Goal: Task Accomplishment & Management: Use online tool/utility

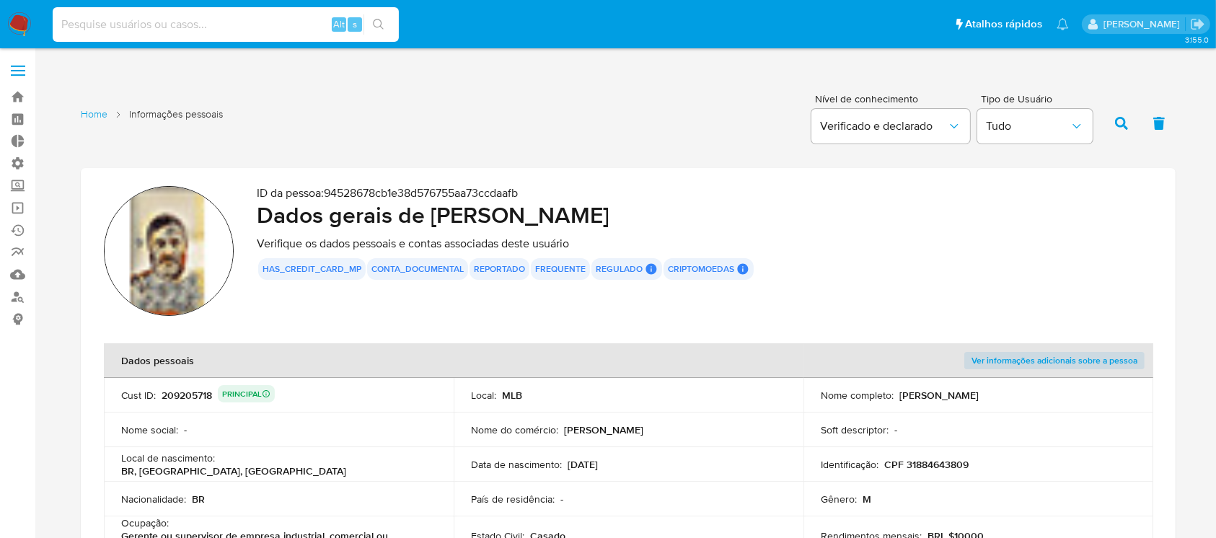
click at [198, 25] on input at bounding box center [226, 24] width 346 height 19
paste input "r01a1TUjVskMt89BlmBkJkMz 1fy5NcQotVwnPIwPqWgrPMsB"
type input "r"
paste input "r01a1TUjVskMt89BlmBkJkMz 1fy5NcQotVwnPIwPqWgrPMsB"
type input "r01a1TUjVskMt89BlmBkJkMz 1fy5NcQotVwnPIwPqWgrPMsB"
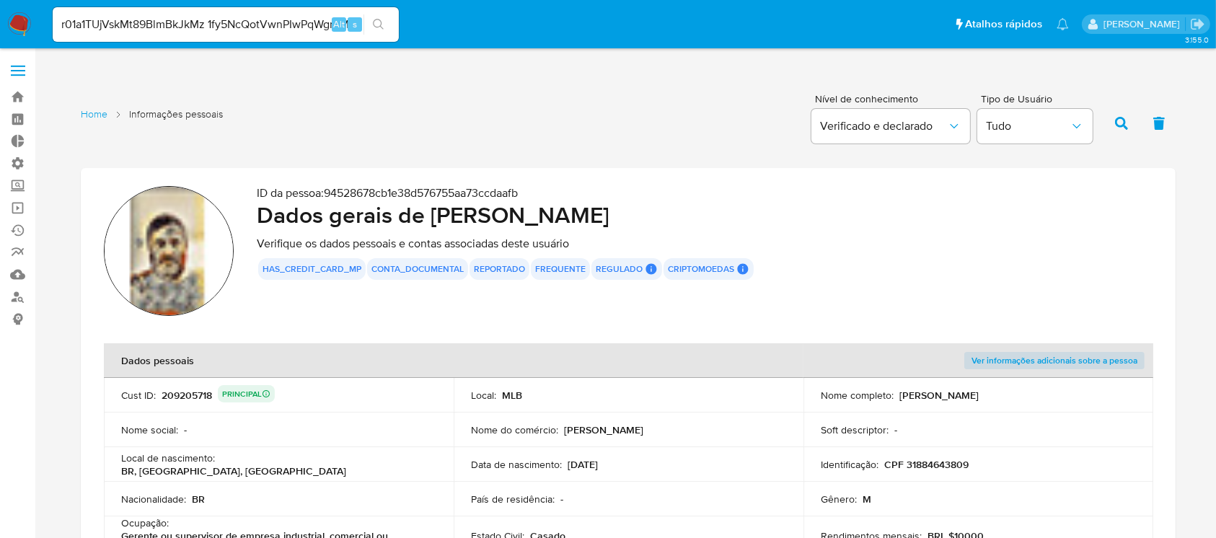
click at [374, 25] on icon "search-icon" at bounding box center [378, 24] width 11 height 11
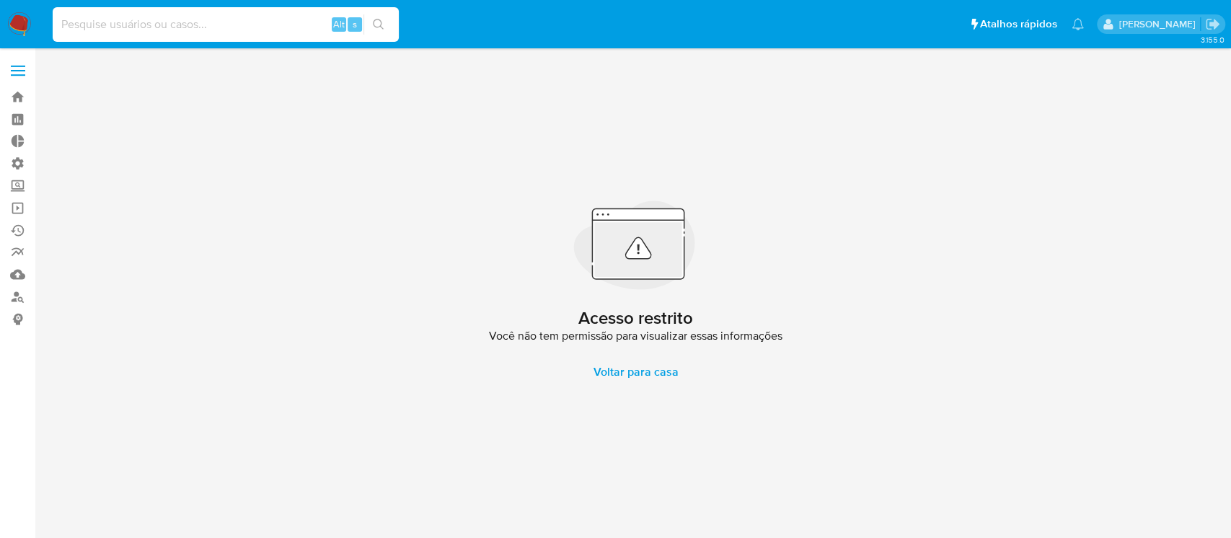
click at [188, 17] on input at bounding box center [226, 24] width 346 height 19
paste input "1fy5NcQotVwnPIwPqWgrPMsB"
type input "1fy5NcQotVwnPIwPqWgrPMsB"
click at [376, 26] on icon "search-icon" at bounding box center [378, 24] width 11 height 11
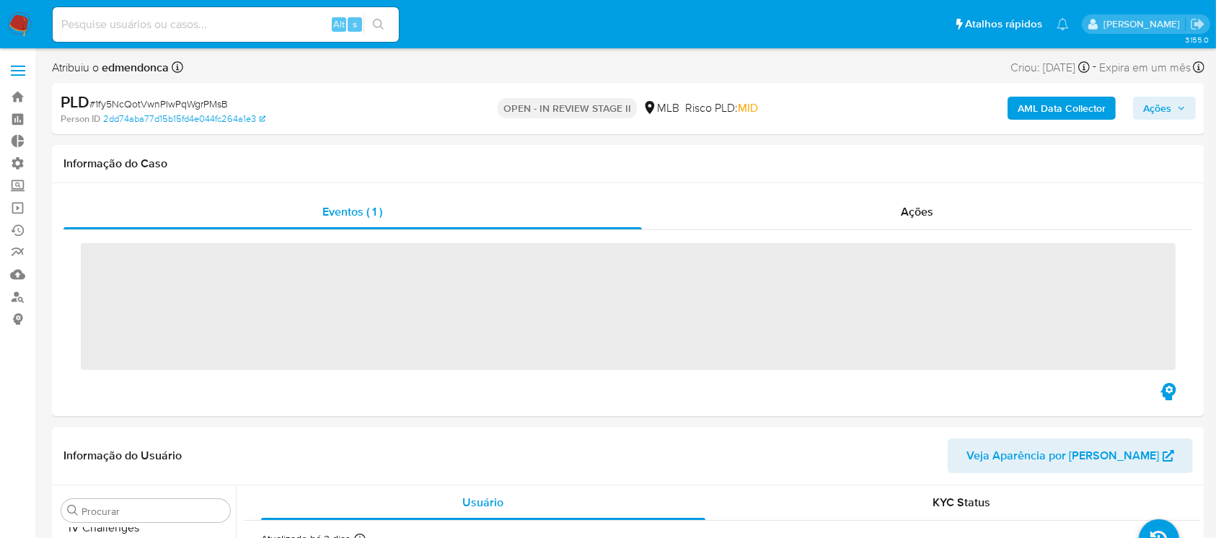
scroll to position [644, 0]
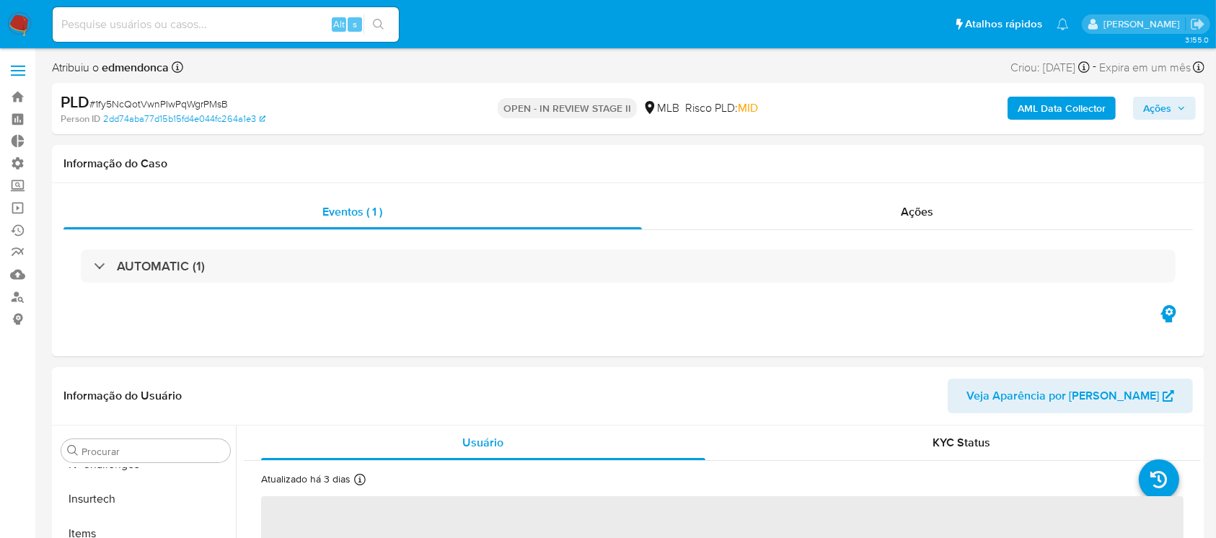
select select "10"
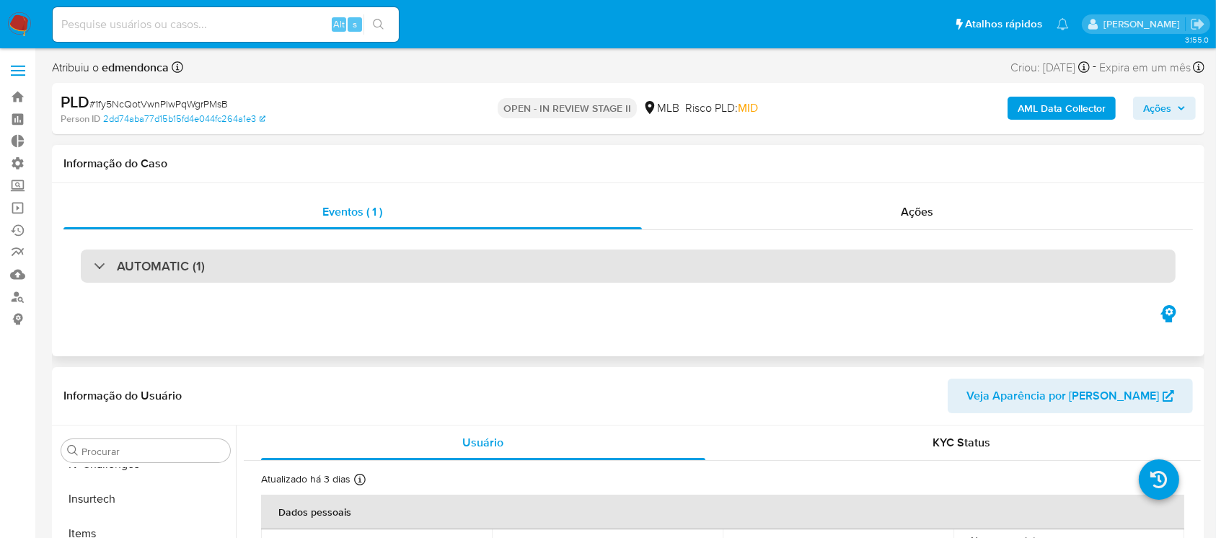
click at [102, 258] on div "AUTOMATIC (1)" at bounding box center [149, 266] width 111 height 16
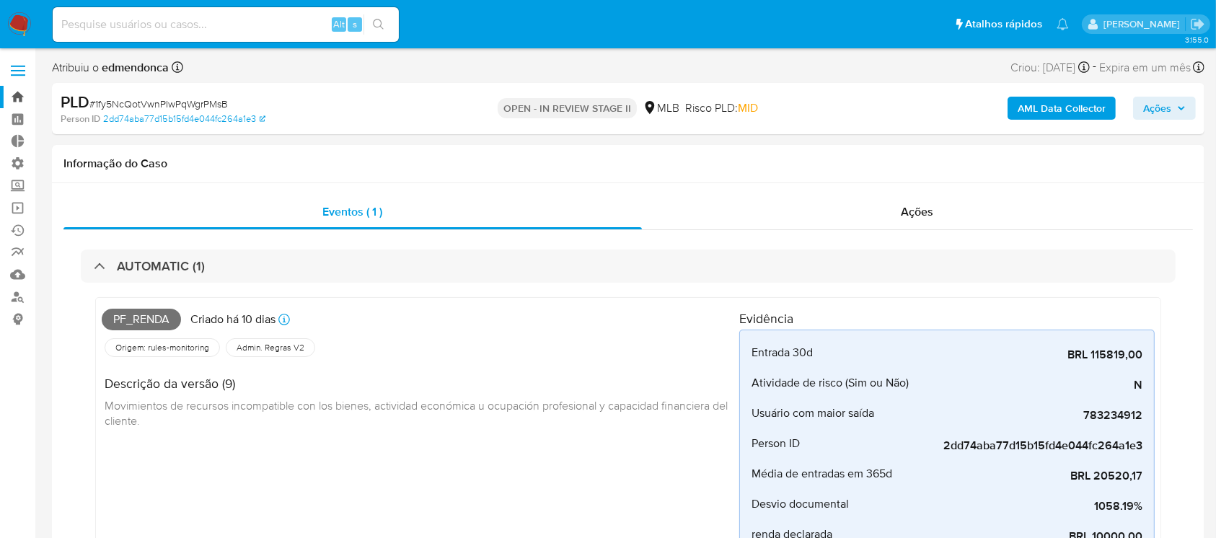
click at [17, 92] on link "Bandeja" at bounding box center [86, 97] width 172 height 22
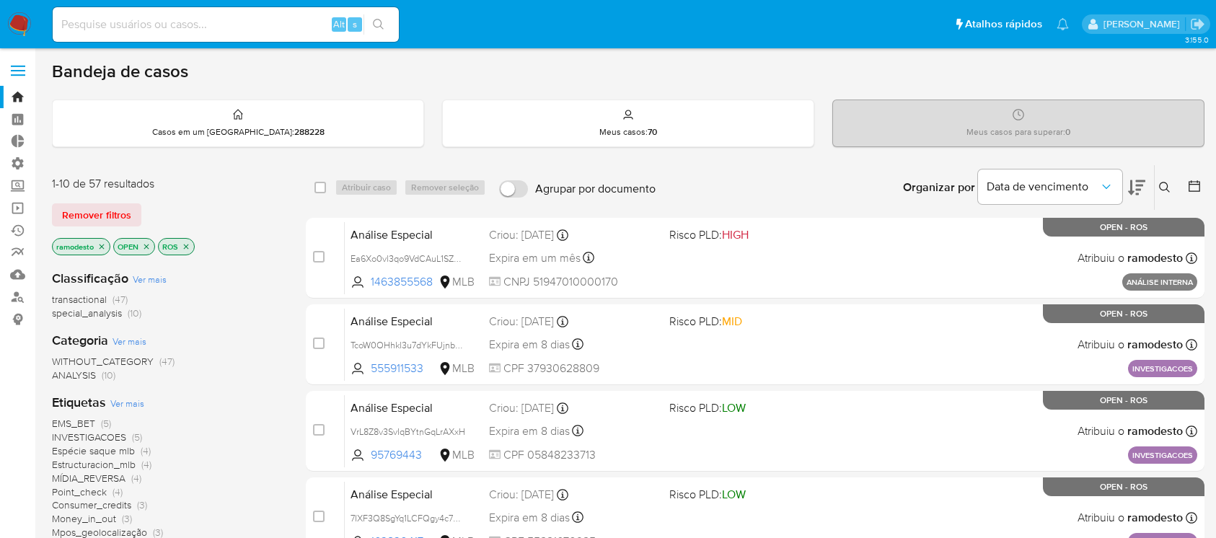
scroll to position [179, 0]
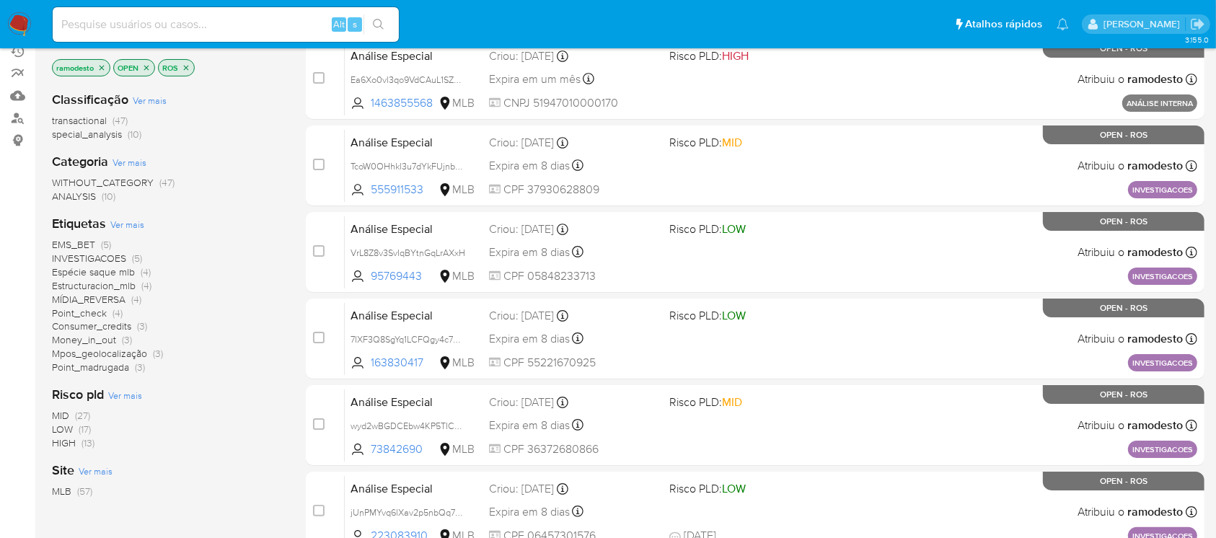
click at [104, 63] on icon "close-filter" at bounding box center [101, 67] width 9 height 9
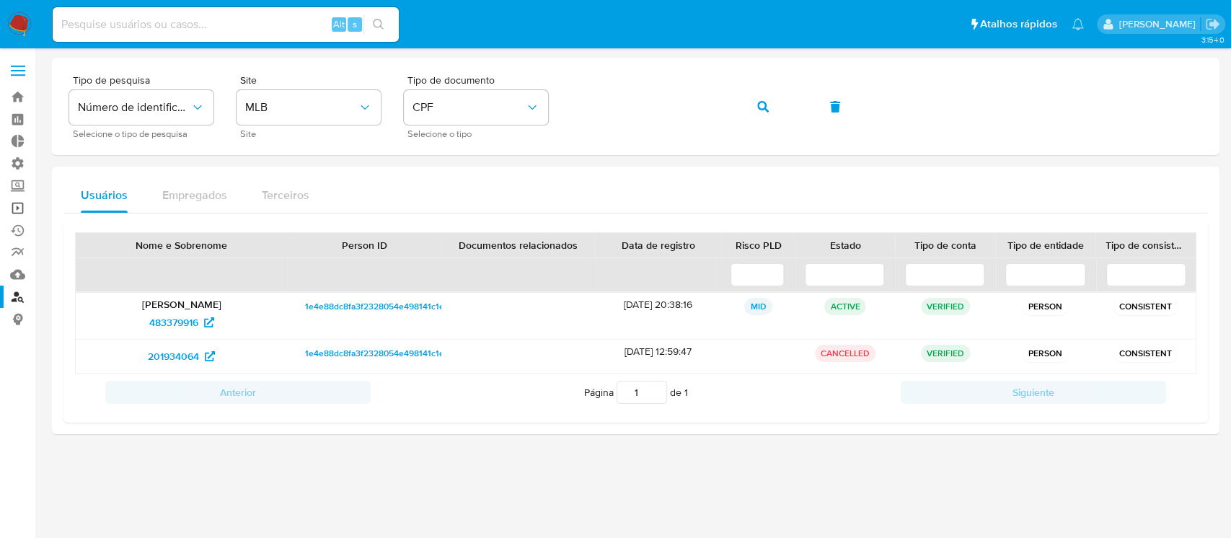
click at [19, 206] on link "Operações em massa" at bounding box center [86, 208] width 172 height 22
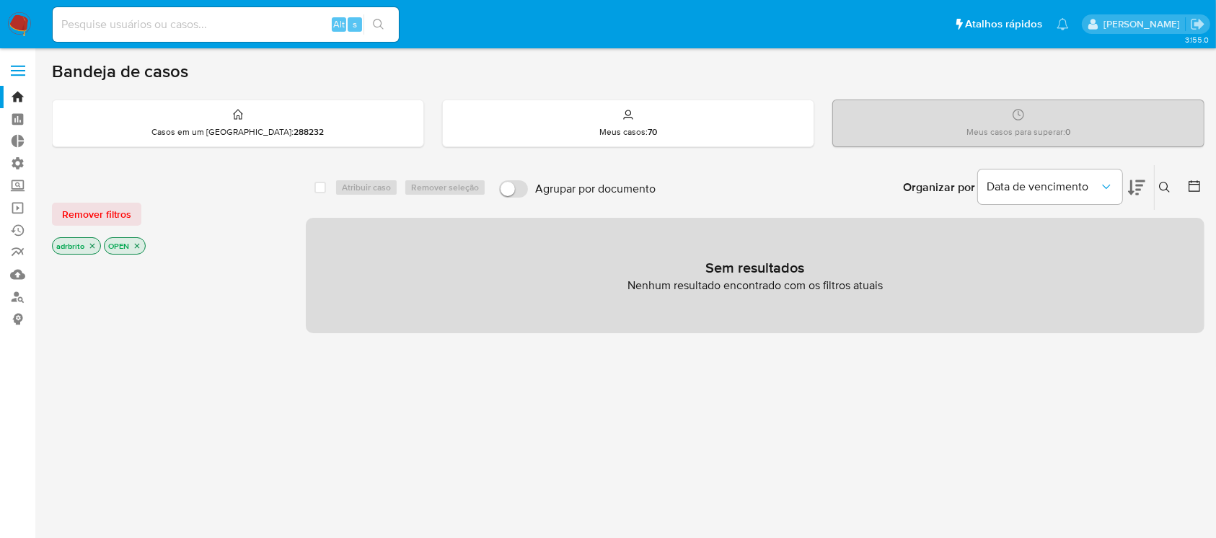
click at [92, 245] on icon "close-filter" at bounding box center [92, 246] width 5 height 5
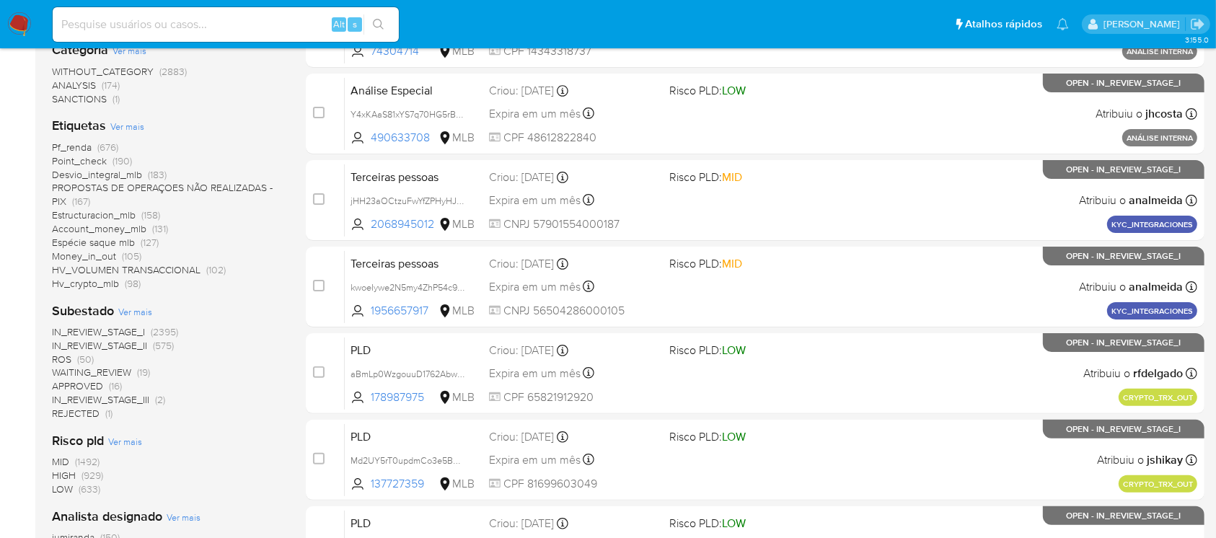
scroll to position [313, 0]
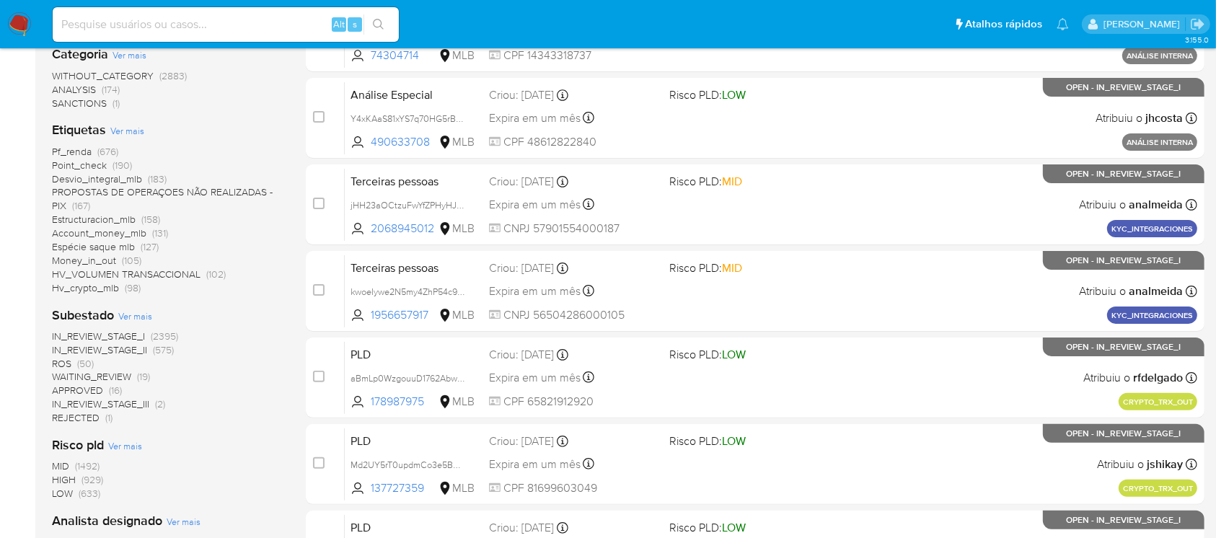
click at [57, 358] on span "ROS" at bounding box center [61, 363] width 19 height 14
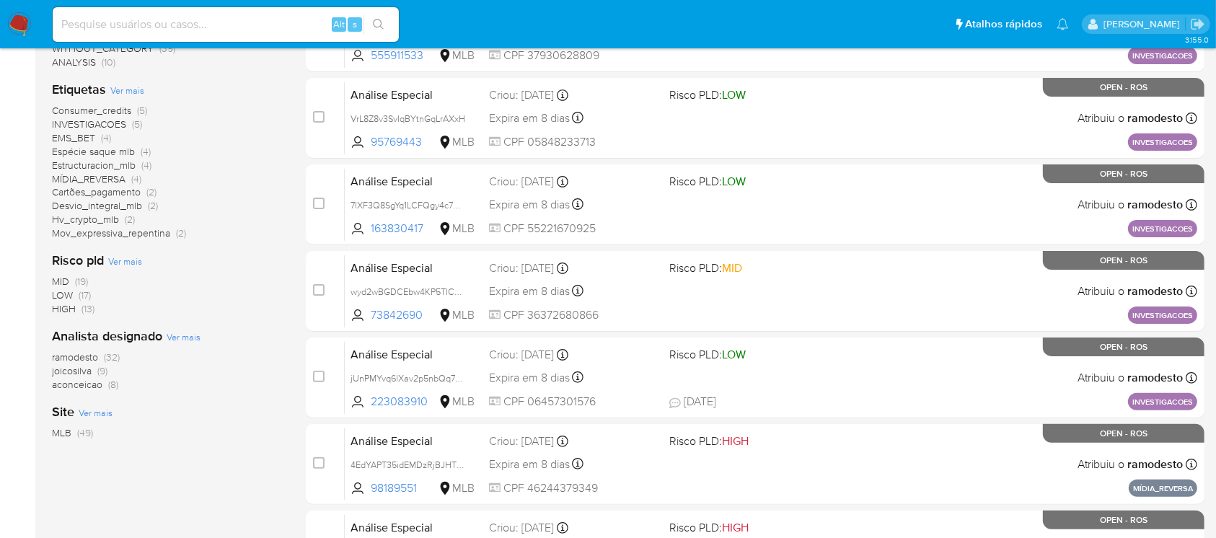
click at [92, 388] on span "aconceicao" at bounding box center [77, 384] width 50 height 14
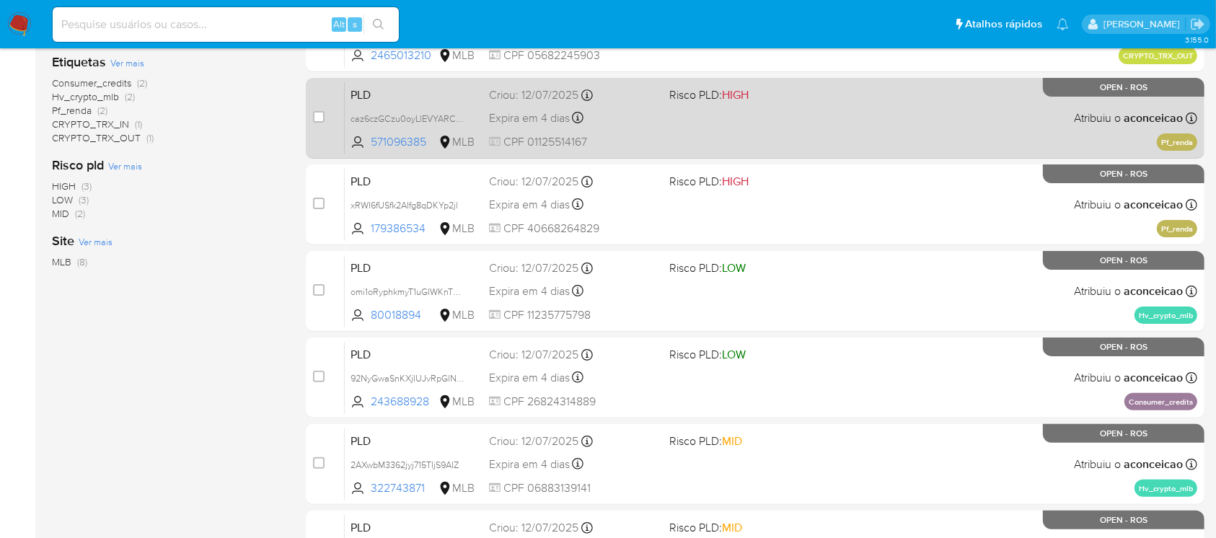
drag, startPoint x: 1126, startPoint y: 121, endPoint x: 1181, endPoint y: 124, distance: 54.9
click at [1181, 124] on div "PLD caz6czGCzu0oyLlEVYARCXl4 571096385 MLB Risco PLD: HIGH Criou: 12/07/2025 Cr…" at bounding box center [771, 118] width 853 height 73
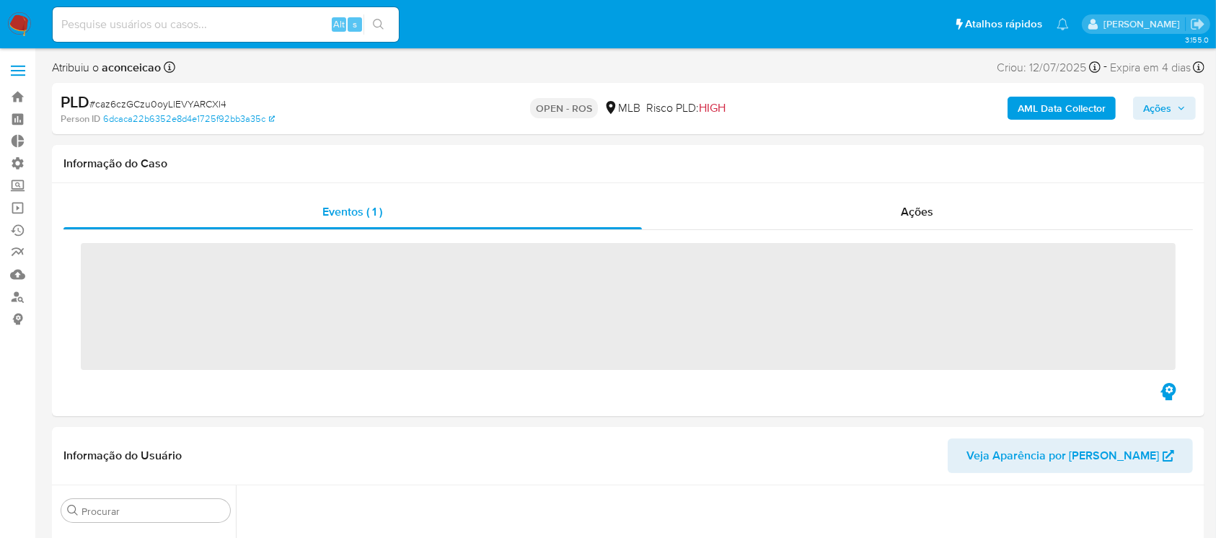
scroll to position [644, 0]
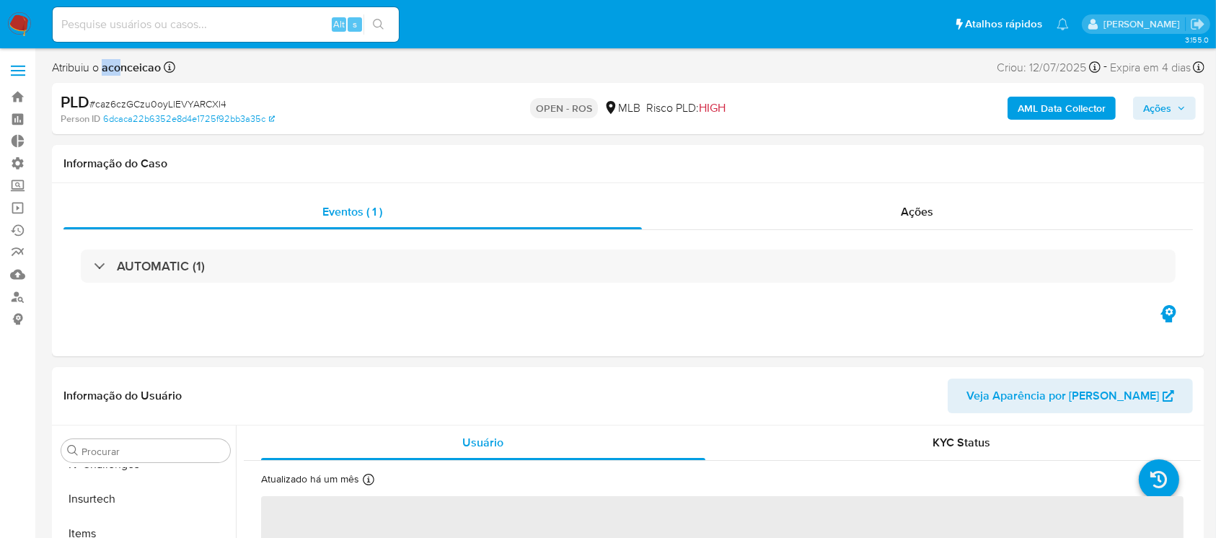
select select "10"
drag, startPoint x: 105, startPoint y: 66, endPoint x: 160, endPoint y: 79, distance: 56.9
click at [160, 79] on div "Atribuiu o aconceicao Asignado el: 16/07/2025 17:25:30 Criou: 12/07/2025 Criou:…" at bounding box center [628, 70] width 1153 height 25
copy b "aconceicao"
click at [19, 209] on link "Operações em massa" at bounding box center [86, 208] width 172 height 22
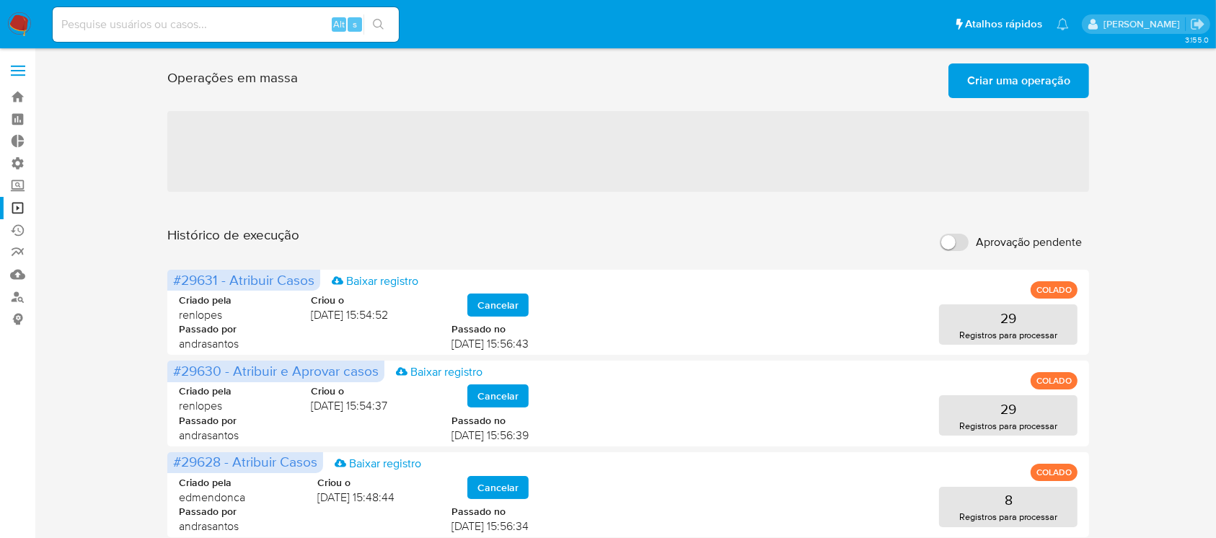
click at [1011, 82] on span "Criar uma operação" at bounding box center [1018, 81] width 103 height 32
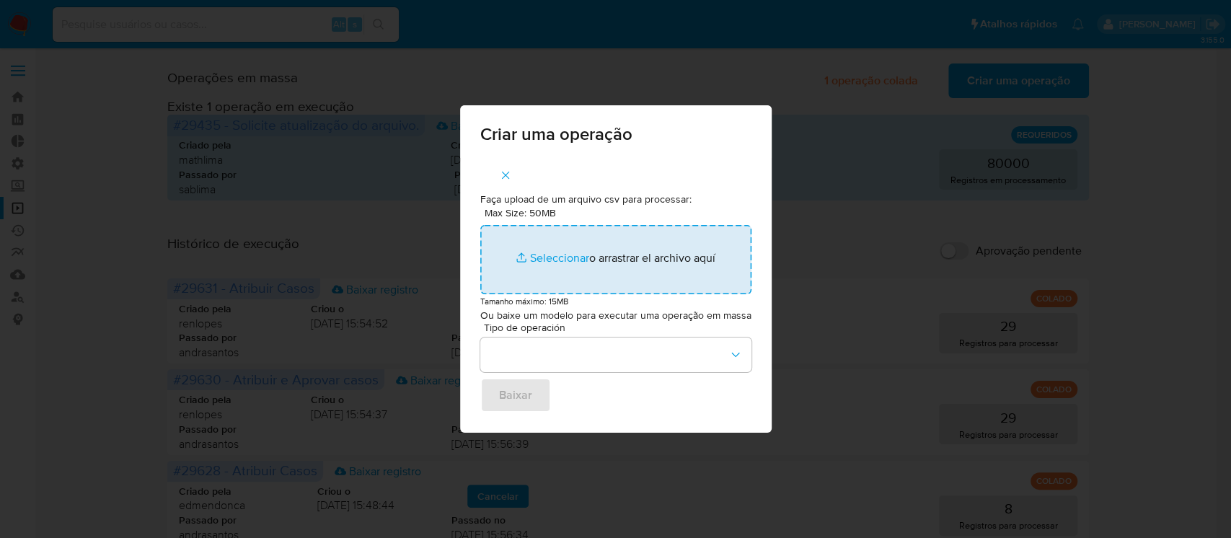
click at [560, 264] on input "Max Size: 50MB Seleccionar archivos" at bounding box center [615, 259] width 271 height 69
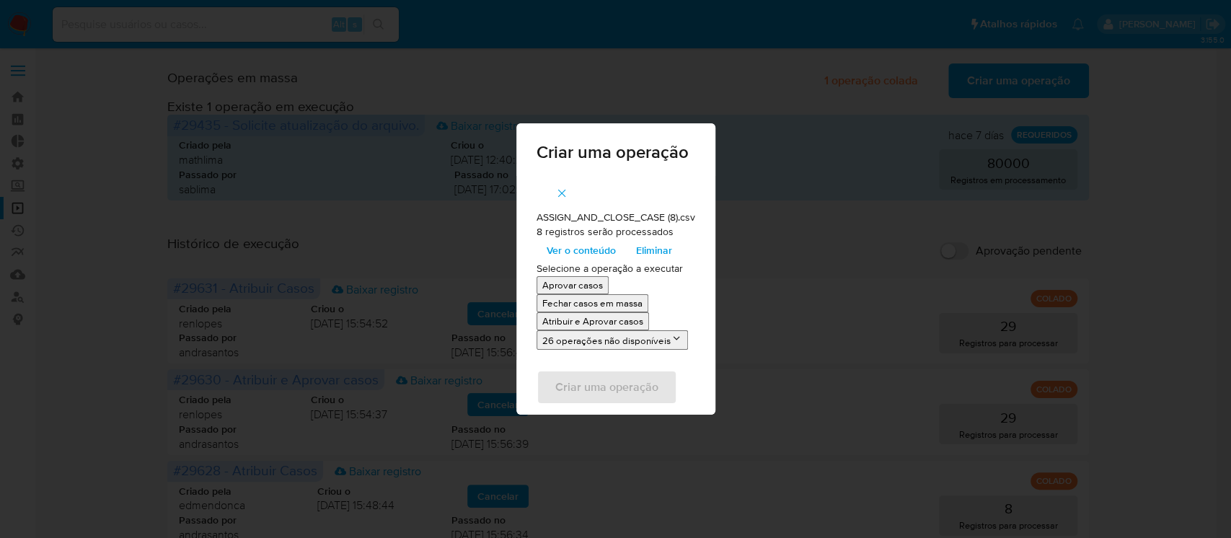
click at [604, 322] on p "Atribuir e Aprovar casos" at bounding box center [592, 322] width 101 height 14
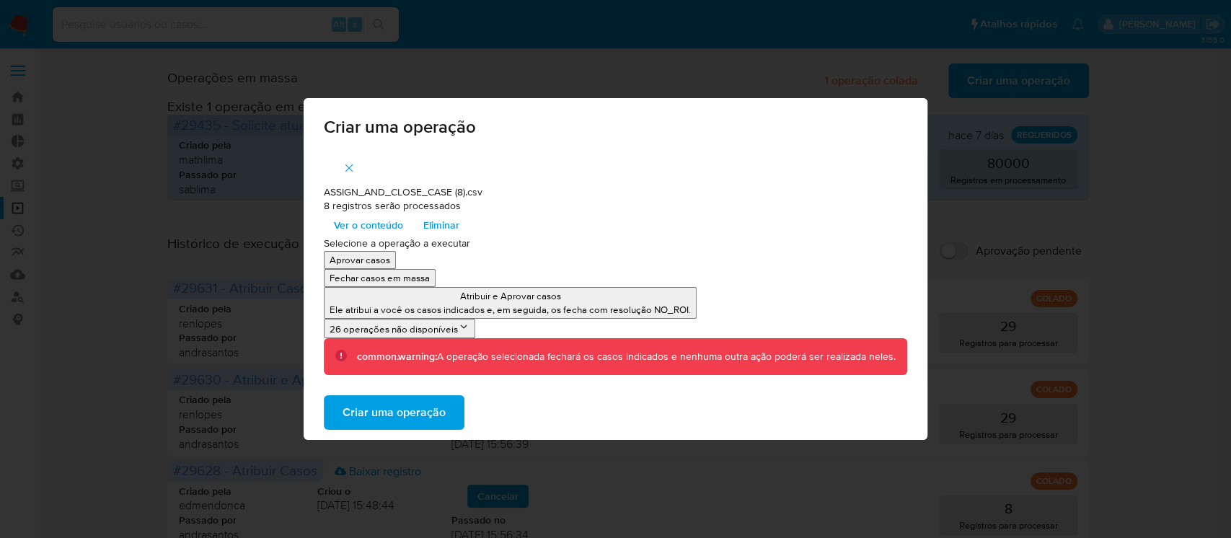
click at [405, 415] on span "Criar uma operação" at bounding box center [394, 413] width 103 height 32
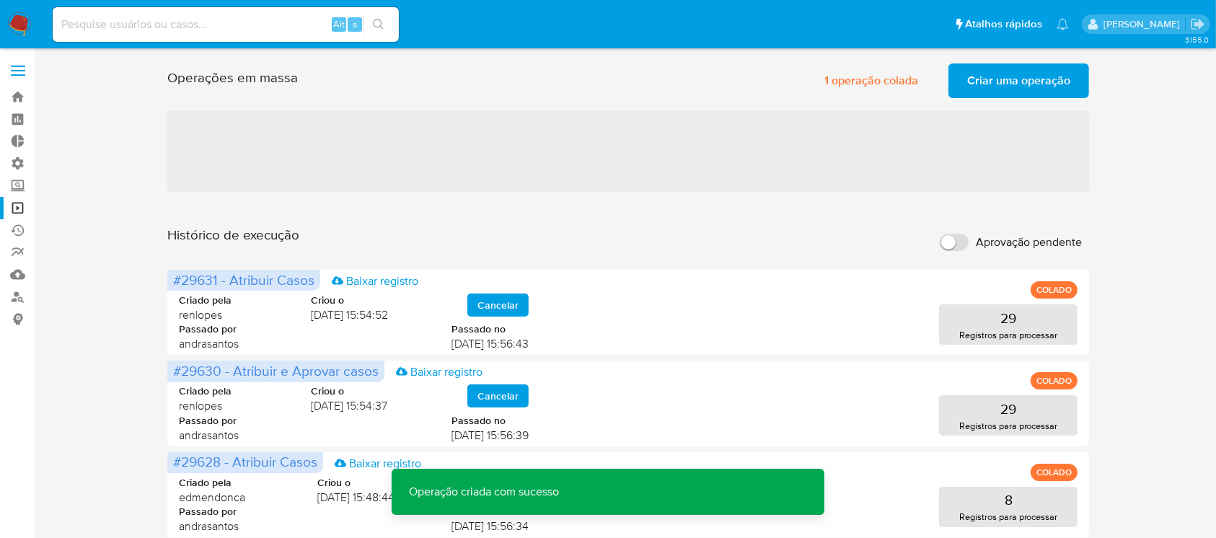
click at [1032, 78] on span "Criar uma operação" at bounding box center [1018, 81] width 103 height 32
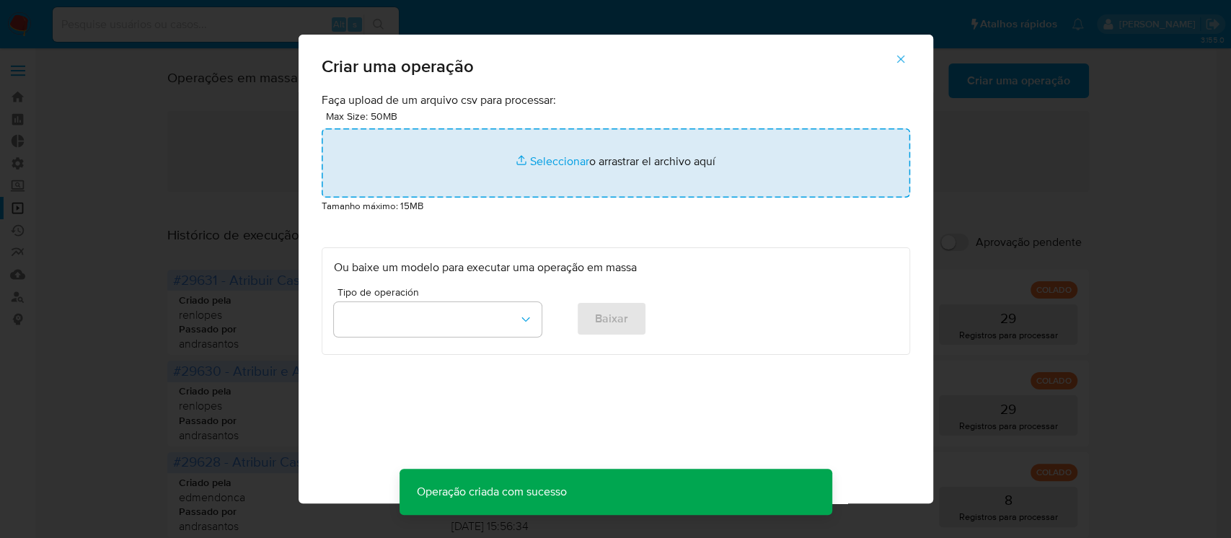
click at [544, 168] on input "file" at bounding box center [616, 162] width 589 height 69
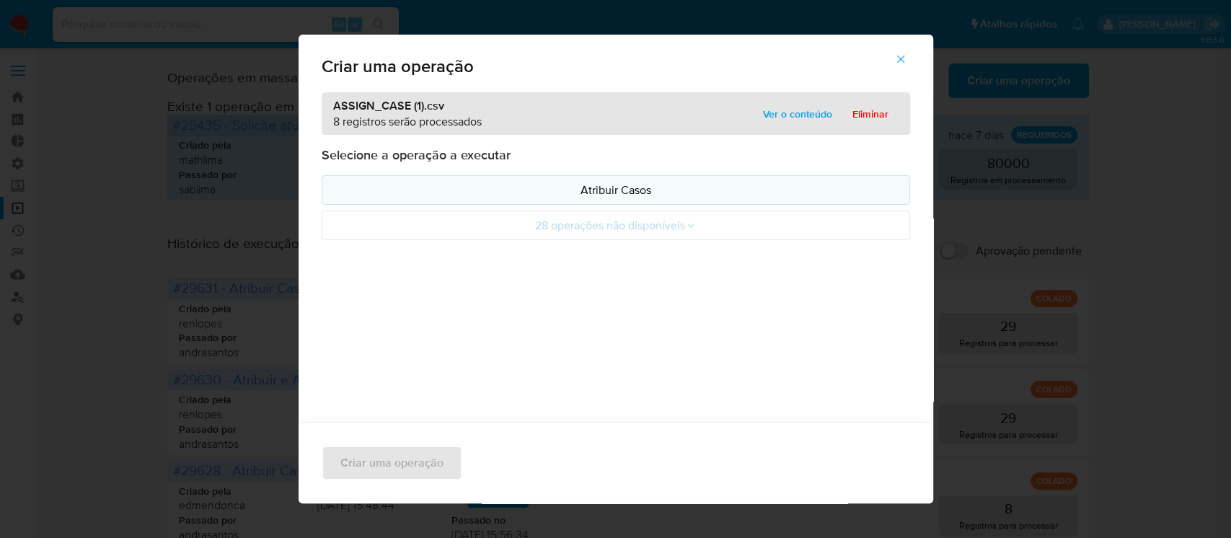
click at [600, 196] on p "Atribuir Casos" at bounding box center [616, 190] width 564 height 17
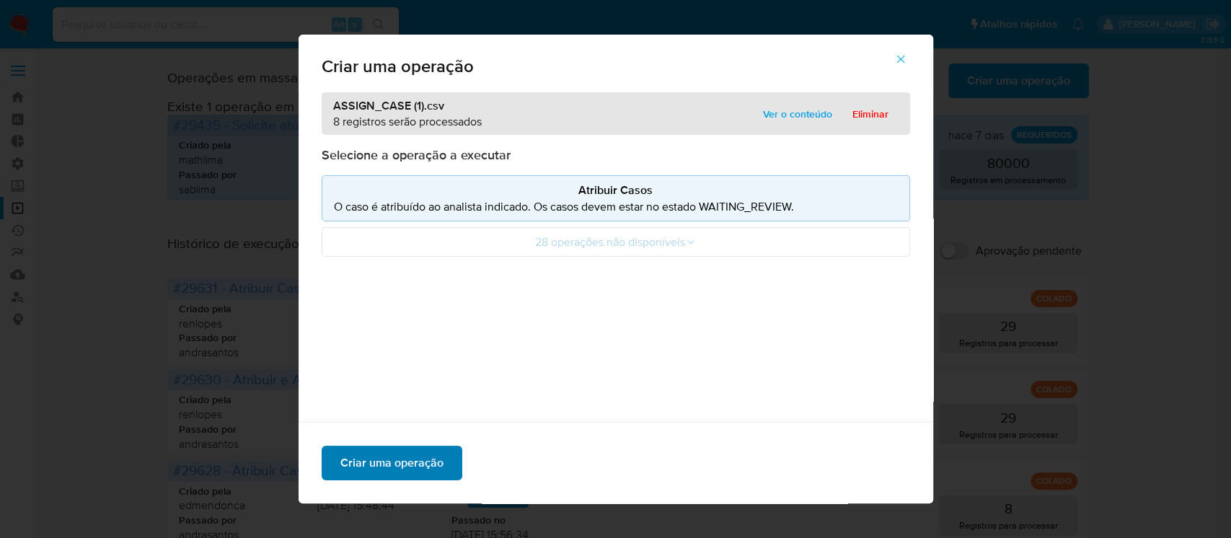
click at [369, 470] on span "Criar uma operação" at bounding box center [392, 463] width 103 height 32
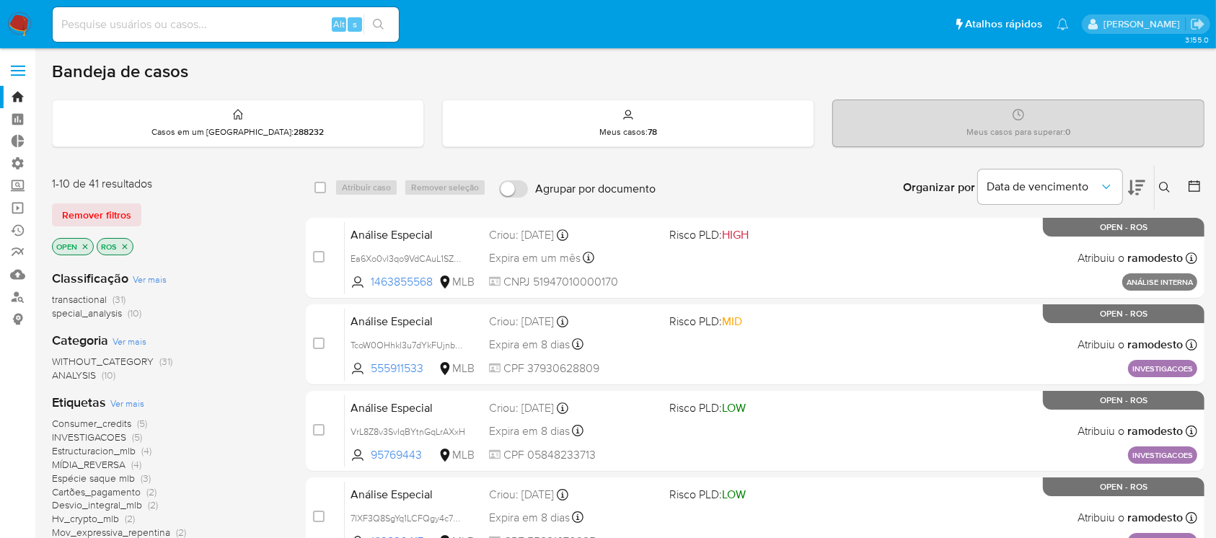
click at [81, 243] on icon "close-filter" at bounding box center [85, 246] width 9 height 9
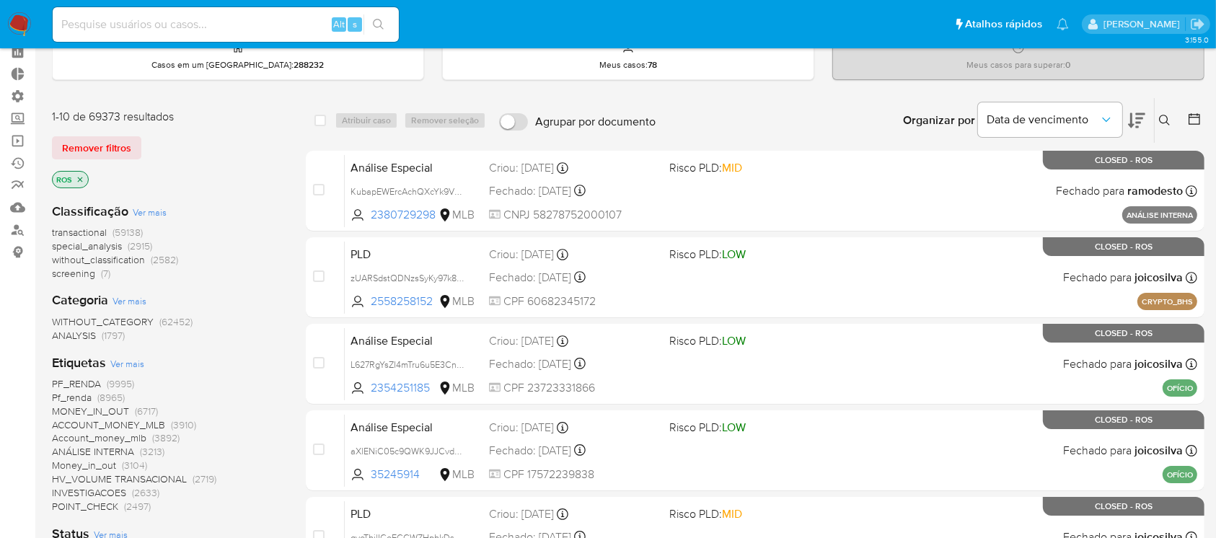
scroll to position [50, 0]
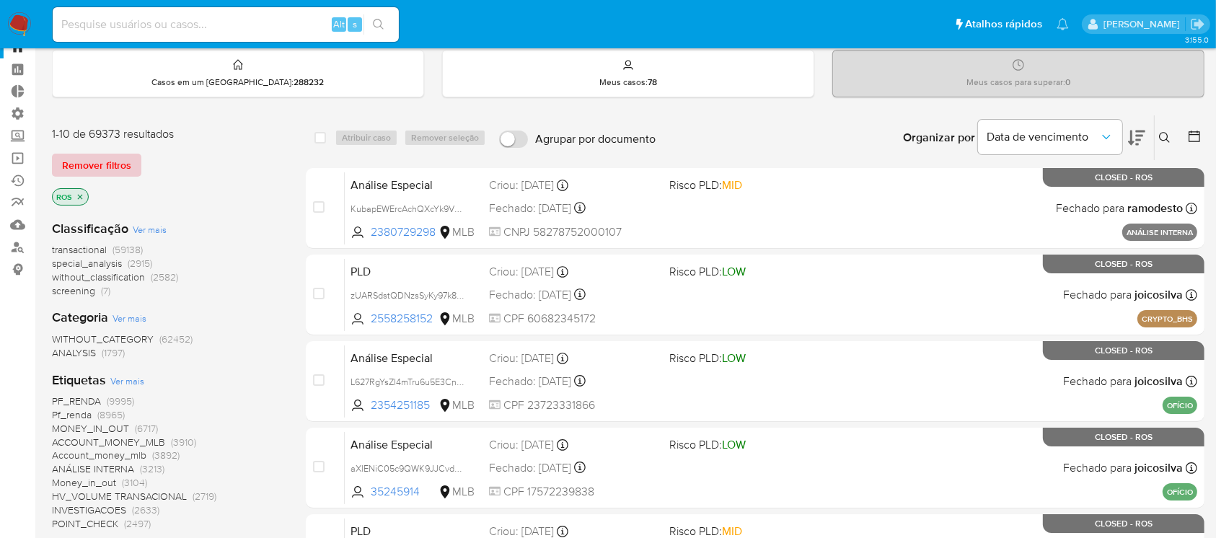
click at [110, 160] on span "Remover filtros" at bounding box center [96, 165] width 69 height 20
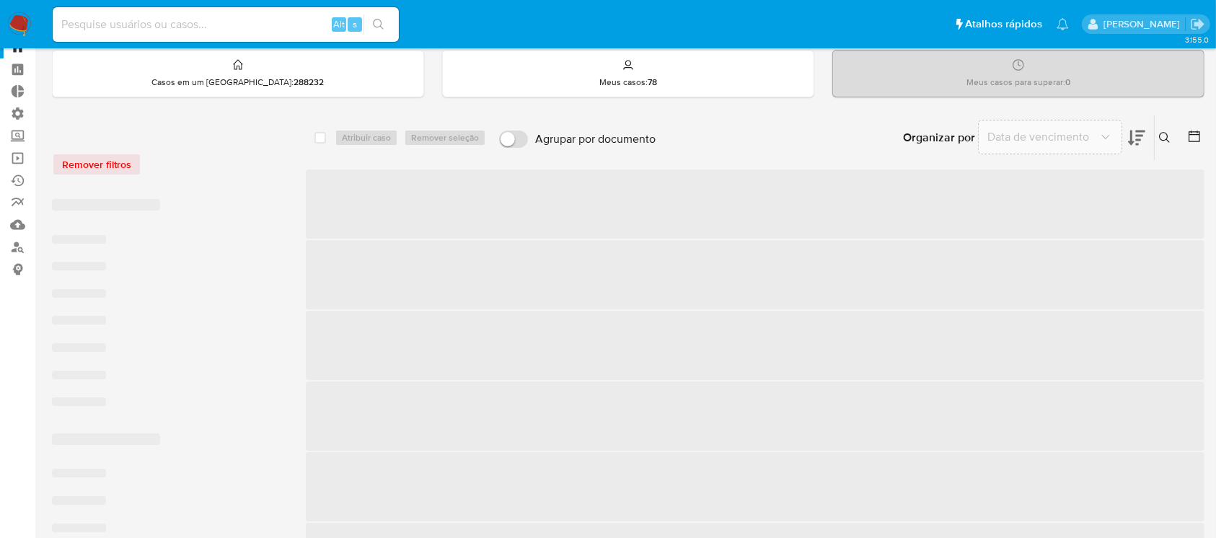
click at [708, 254] on span "‌" at bounding box center [755, 274] width 899 height 69
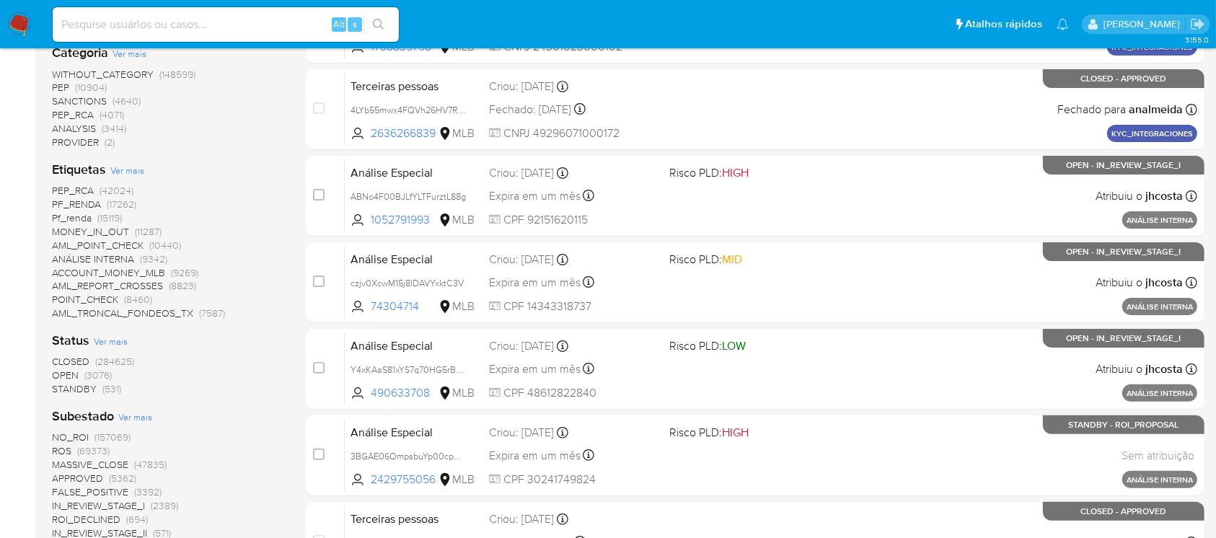
scroll to position [361, 0]
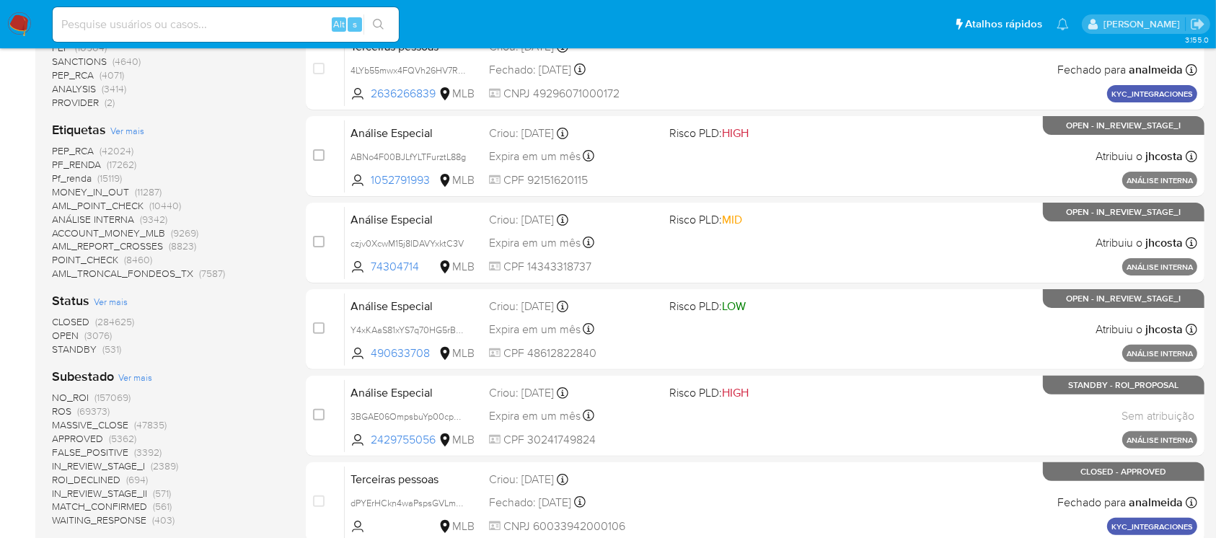
click at [66, 333] on span "OPEN" at bounding box center [65, 335] width 27 height 14
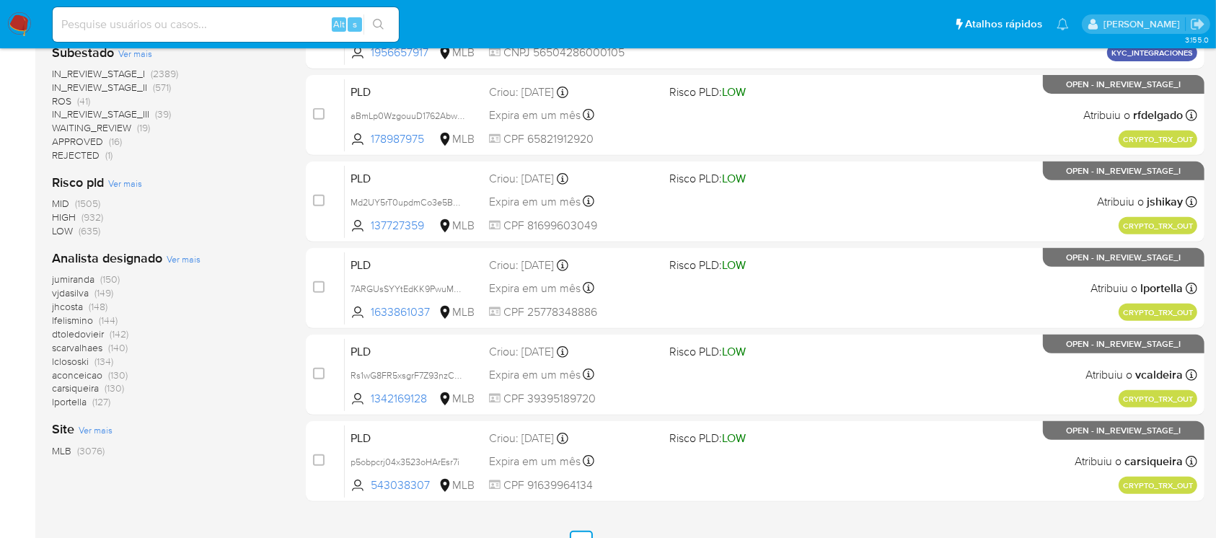
scroll to position [581, 0]
